Goal: Find contact information: Find contact information

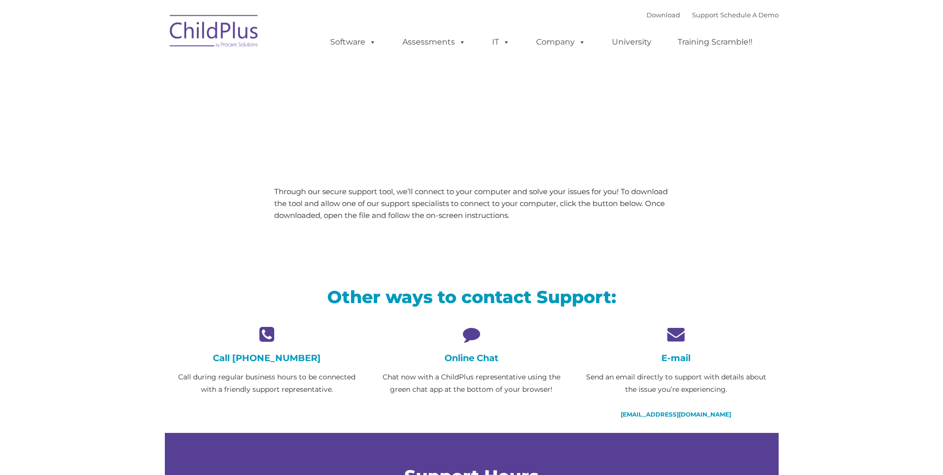
type input ""
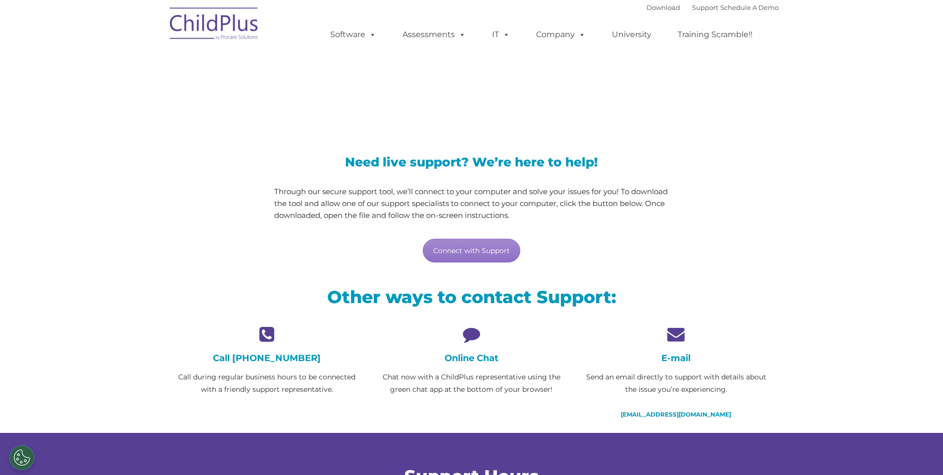
click at [467, 345] on div "Online Chat Chat now with a ChildPlus representative using the green chat app a…" at bounding box center [472, 360] width 190 height 70
click at [473, 357] on h4 "Online Chat" at bounding box center [472, 357] width 190 height 11
click at [460, 247] on link "Connect with Support" at bounding box center [472, 251] width 98 height 24
click at [489, 249] on link "Connect with Support" at bounding box center [472, 251] width 98 height 24
click at [472, 336] on icon at bounding box center [472, 333] width 190 height 17
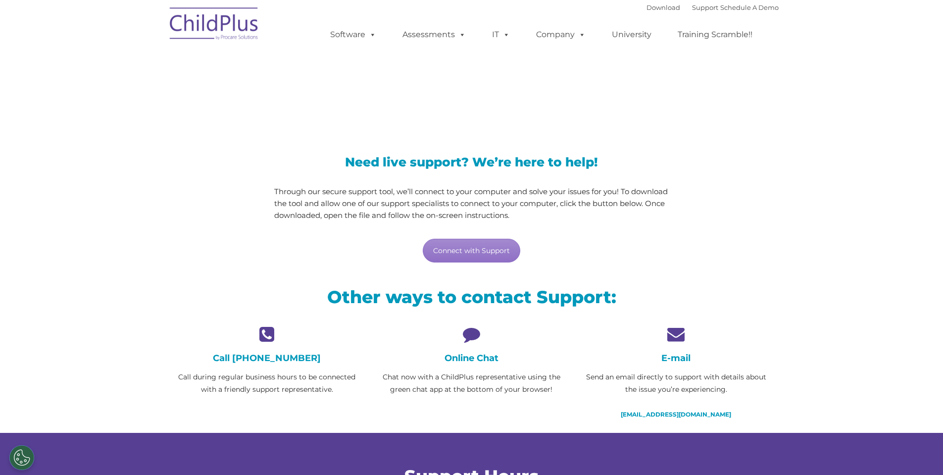
click at [464, 356] on h4 "Online Chat" at bounding box center [472, 357] width 190 height 11
click at [465, 356] on h4 "Online Chat" at bounding box center [472, 357] width 190 height 11
click at [474, 117] on div "LiveSupport with SplashTop" at bounding box center [471, 81] width 943 height 92
click at [692, 6] on link "Support" at bounding box center [705, 7] width 26 height 8
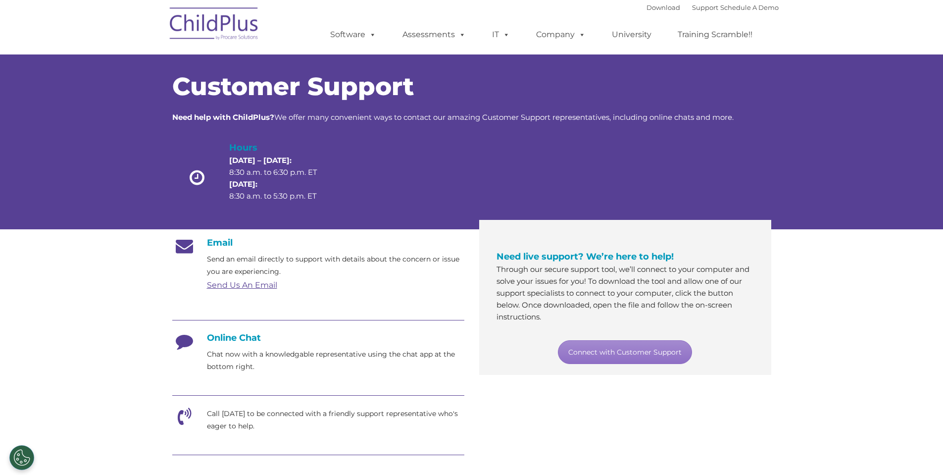
click at [220, 336] on h4 "Online Chat" at bounding box center [318, 337] width 292 height 11
click at [210, 343] on div "Online Chat Chat now with a knowledgable representative using the chat app at t…" at bounding box center [318, 352] width 292 height 41
click at [252, 365] on p "Chat now with a knowledgable representative using the chat app at the bottom ri…" at bounding box center [335, 360] width 257 height 25
click at [225, 362] on p "Chat now with a knowledgable representative using the chat app at the bottom ri…" at bounding box center [335, 360] width 257 height 25
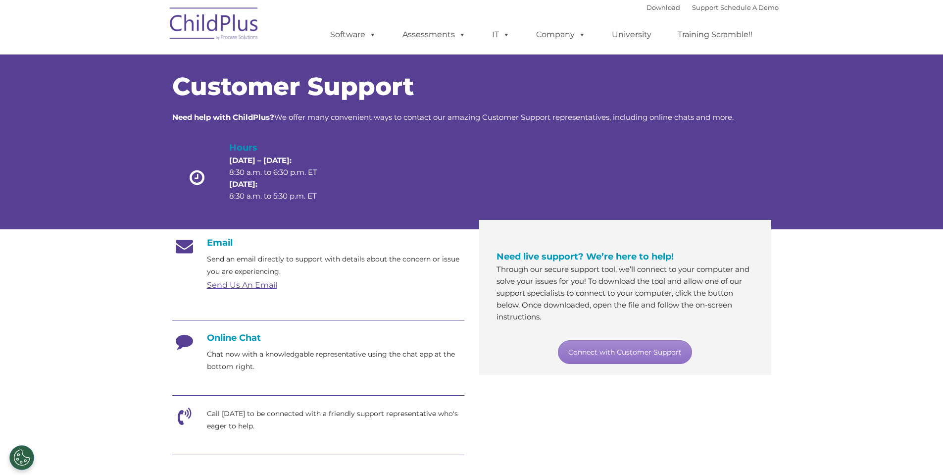
click at [206, 343] on h4 "Online Chat" at bounding box center [318, 337] width 292 height 11
click at [212, 338] on h4 "Online Chat" at bounding box center [318, 337] width 292 height 11
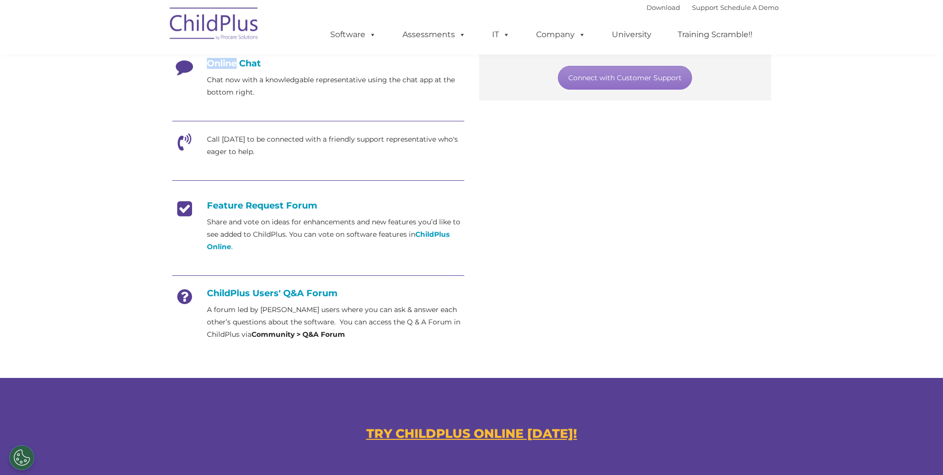
scroll to position [259, 0]
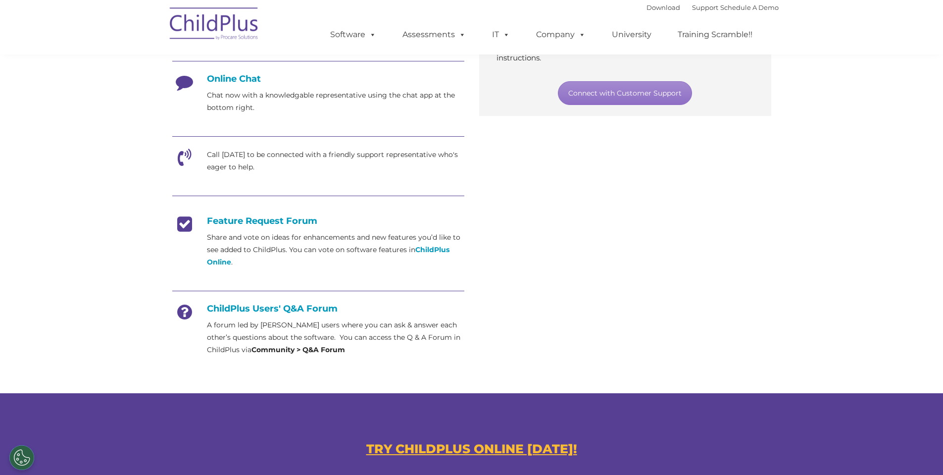
click at [178, 148] on div at bounding box center [318, 137] width 292 height 22
click at [191, 153] on icon at bounding box center [184, 160] width 25 height 25
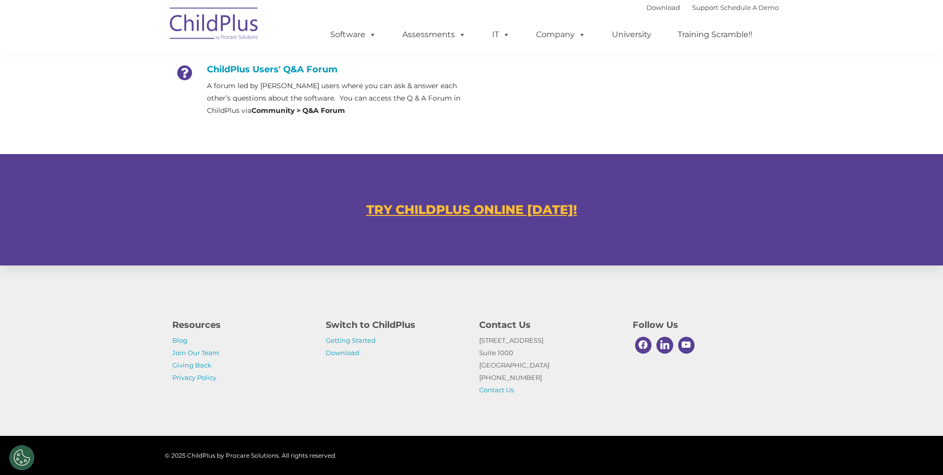
scroll to position [515, 0]
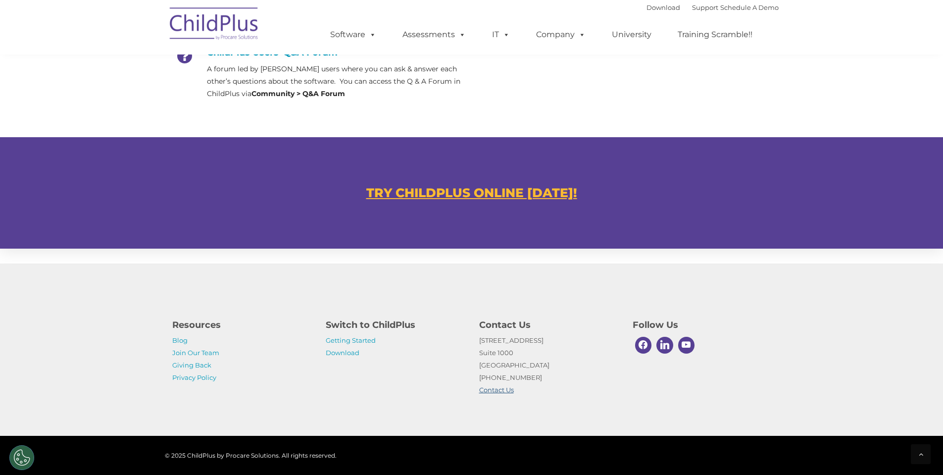
click at [497, 392] on link "Contact Us" at bounding box center [496, 390] width 35 height 8
drag, startPoint x: 530, startPoint y: 377, endPoint x: 461, endPoint y: 378, distance: 68.3
click at [461, 378] on div "Resources Blog Join Our Team Giving Back Privacy Policy Switch to ChildPlus Get…" at bounding box center [472, 354] width 614 height 83
copy p "[PHONE_NUMBER]"
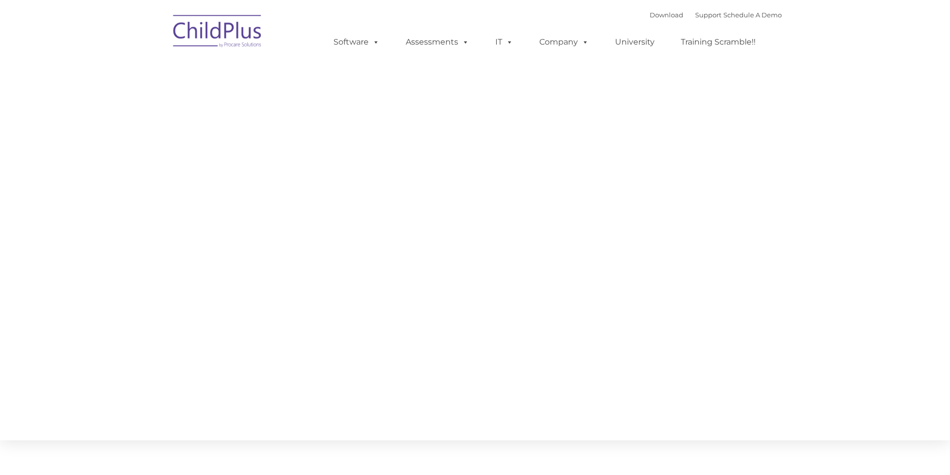
type input ""
click at [499, 381] on html "Download Support | Schedule A Demo Search for:  MENU MENU Software ChildPlus: …" at bounding box center [471, 227] width 943 height 455
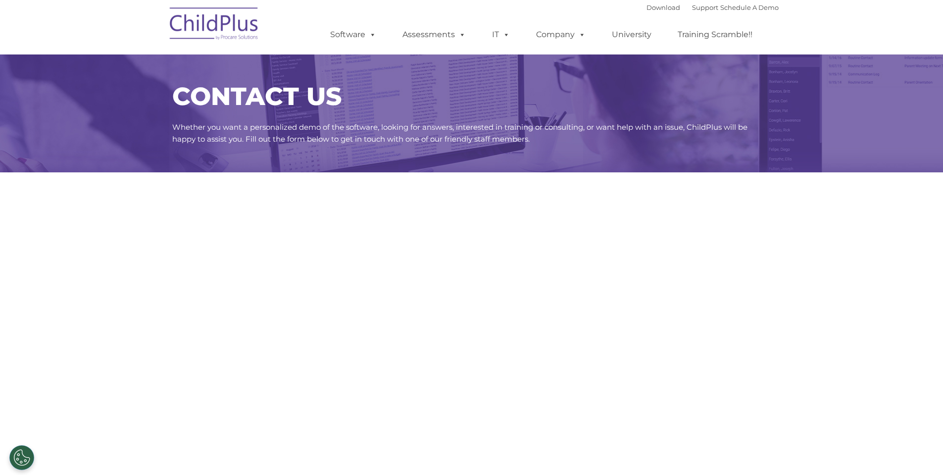
select select "MEDIUM"
